Goal: Navigation & Orientation: Go to known website

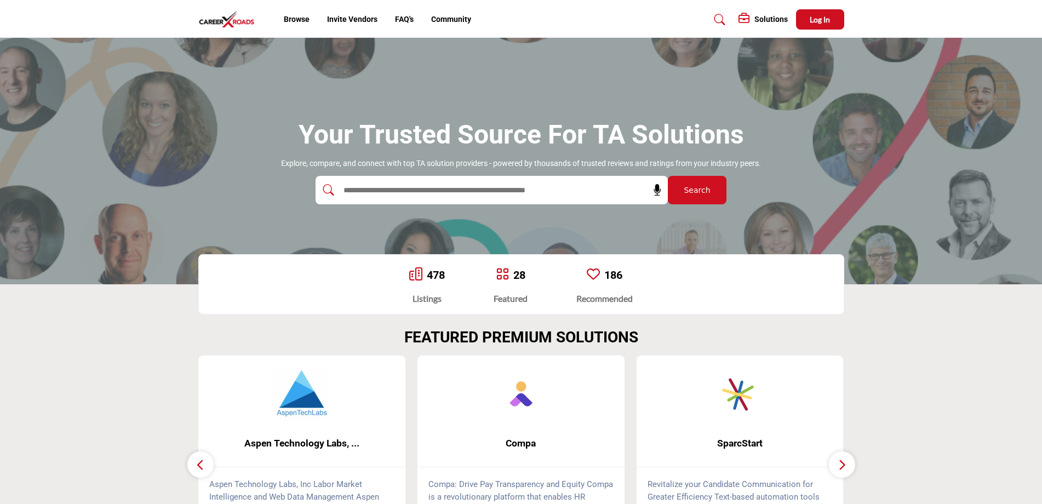
click at [219, 21] on img at bounding box center [229, 19] width 62 height 18
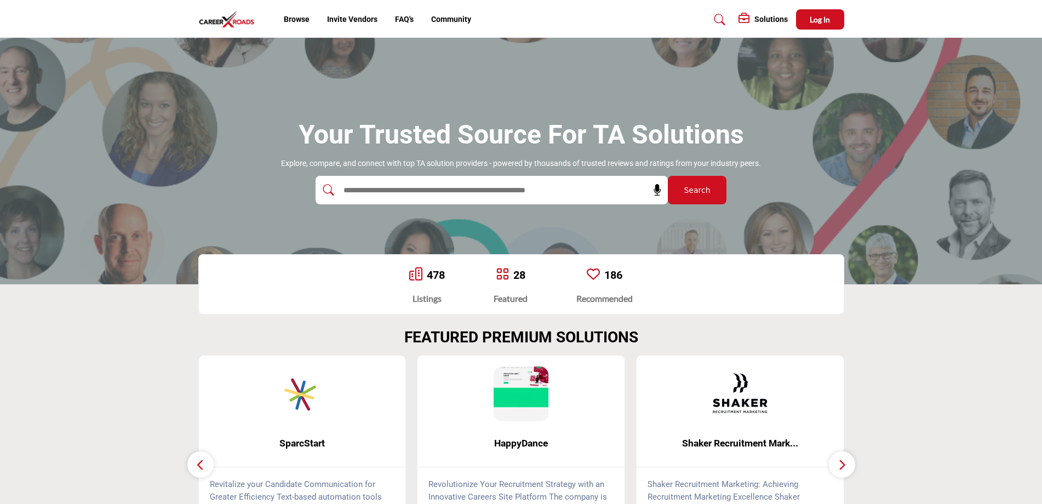
click at [241, 25] on img at bounding box center [229, 19] width 62 height 18
